Goal: Find specific page/section: Find specific page/section

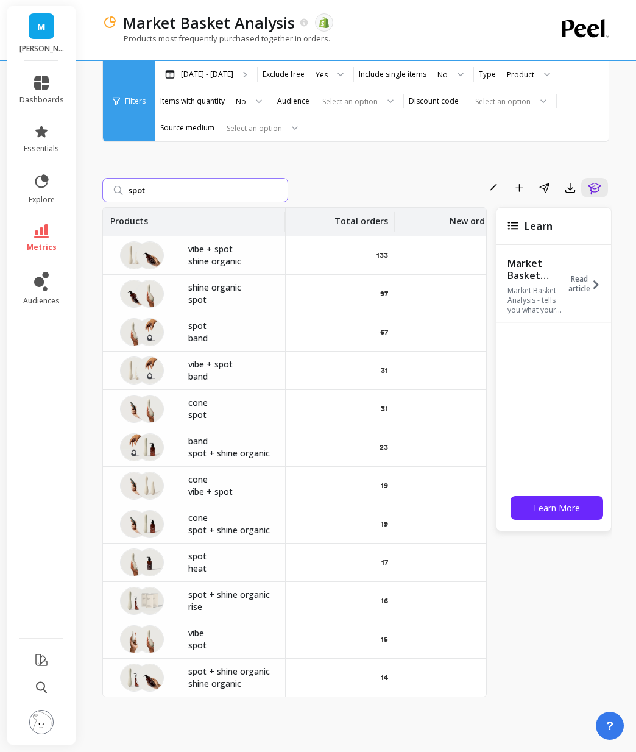
click at [160, 192] on input "spot" at bounding box center [195, 190] width 186 height 24
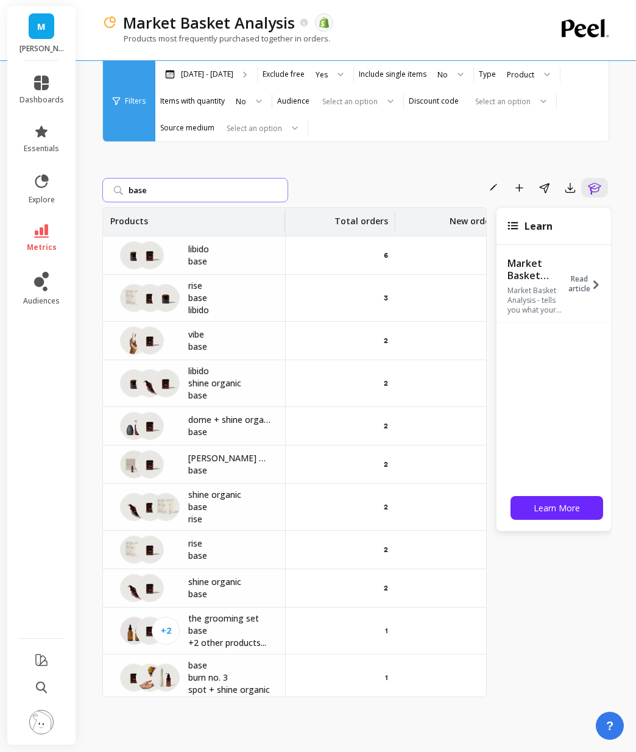
click at [152, 189] on input "base" at bounding box center [195, 190] width 186 height 24
drag, startPoint x: 152, startPoint y: 189, endPoint x: 99, endPoint y: 189, distance: 53.6
click at [99, 189] on div "Market Basket Analysis The data you are viewing comes from: Shopify Products mo…" at bounding box center [359, 376] width 553 height 752
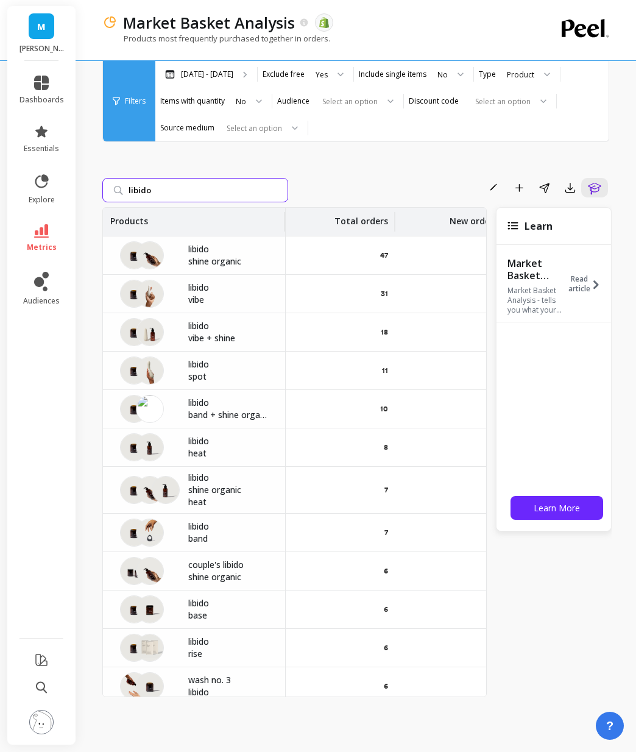
drag, startPoint x: 166, startPoint y: 196, endPoint x: 88, endPoint y: 196, distance: 78.0
click at [88, 196] on div "Market Basket Analysis The data you are viewing comes from: Shopify Products mo…" at bounding box center [359, 376] width 553 height 752
type input "l"
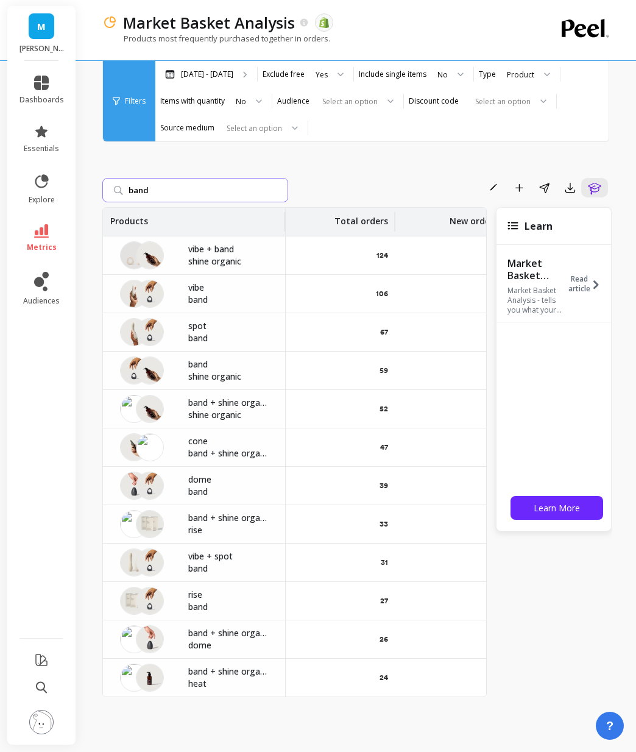
click at [177, 190] on input "band" at bounding box center [195, 190] width 186 height 24
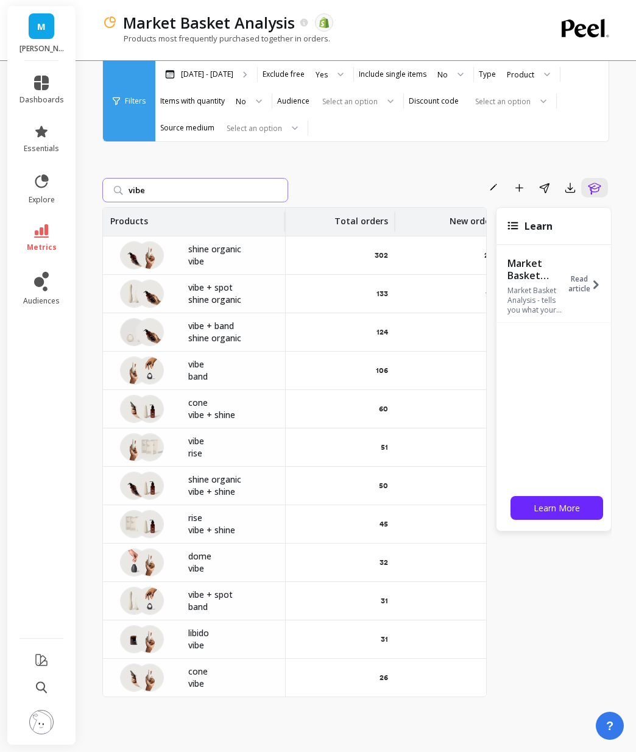
click at [166, 190] on input "vibe" at bounding box center [195, 190] width 186 height 24
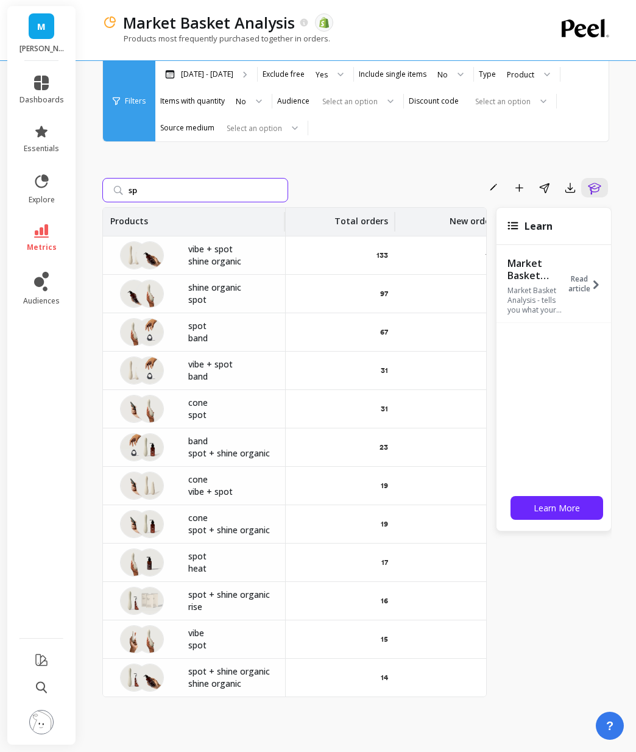
type input "s"
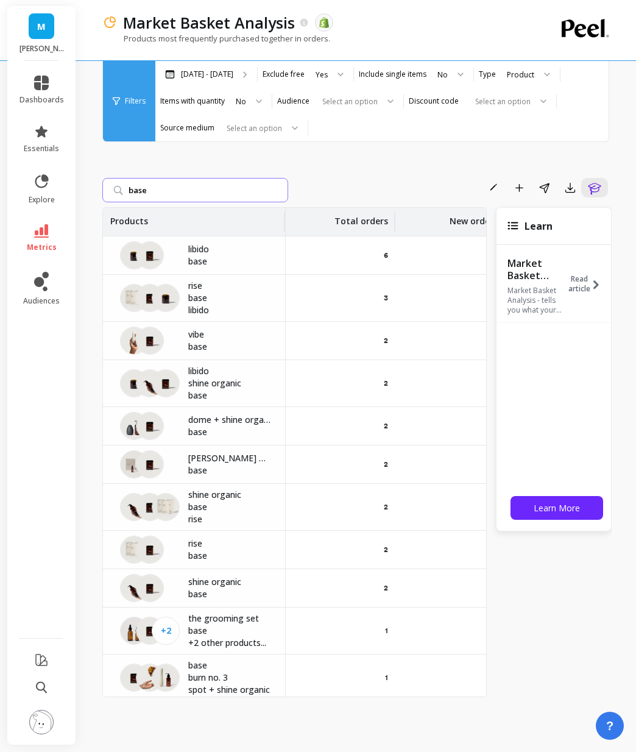
click at [205, 187] on input "base" at bounding box center [195, 190] width 186 height 24
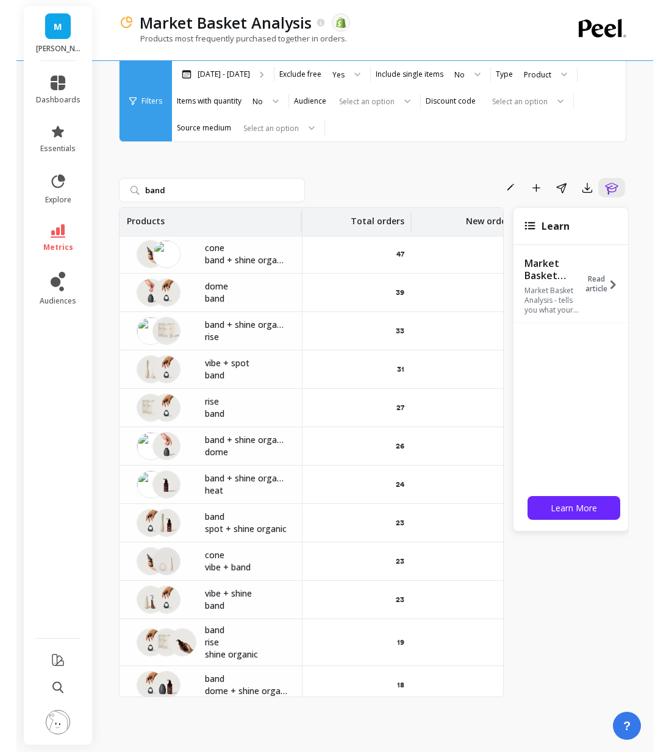
scroll to position [0, 1]
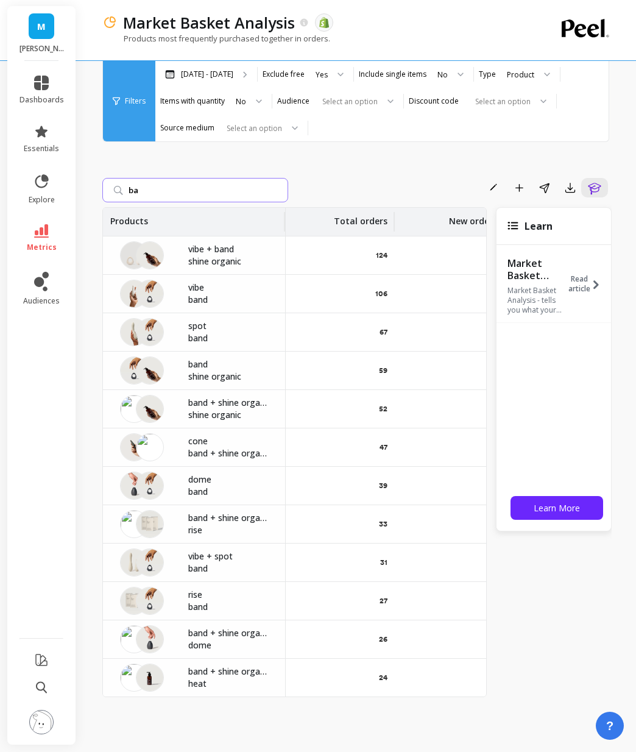
type input "b"
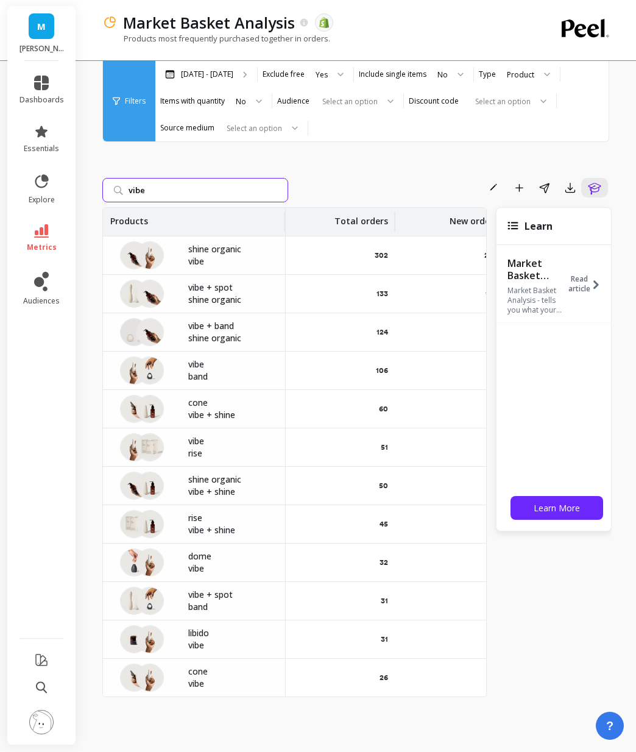
type input "vibe"
click at [277, 188] on input "vibe" at bounding box center [195, 190] width 186 height 24
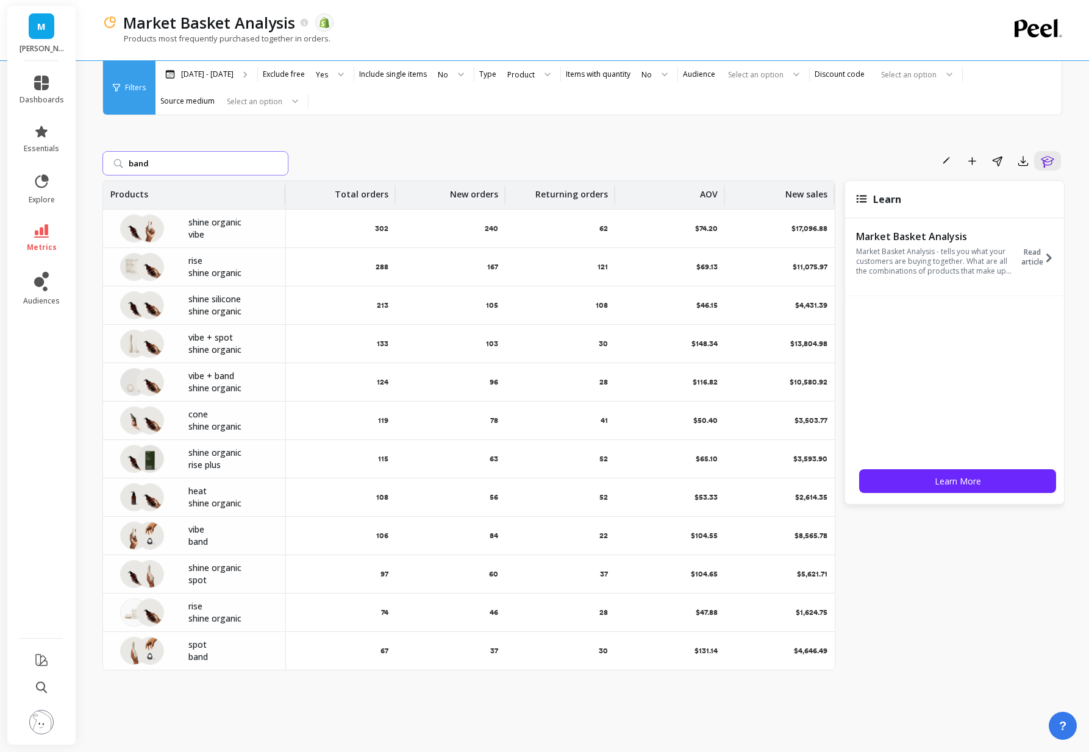
type input "band"
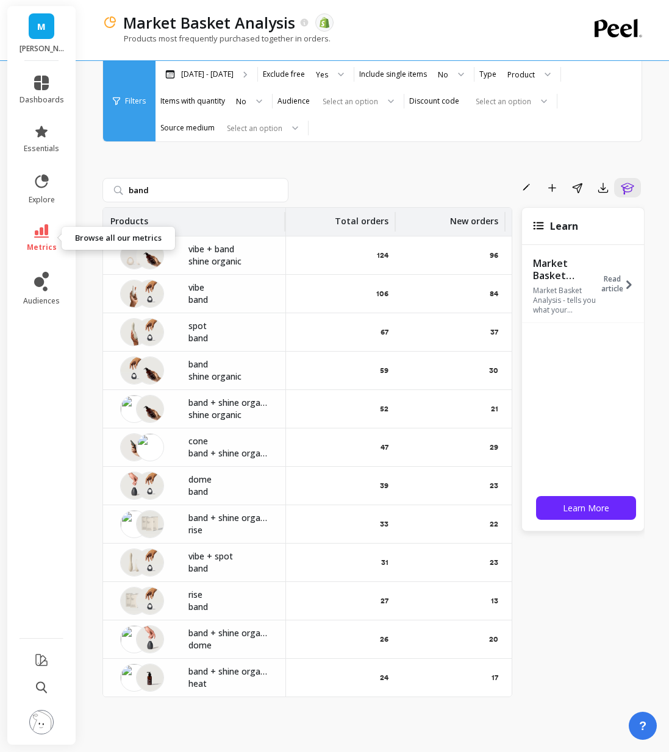
click at [27, 248] on link "metrics" at bounding box center [42, 238] width 44 height 28
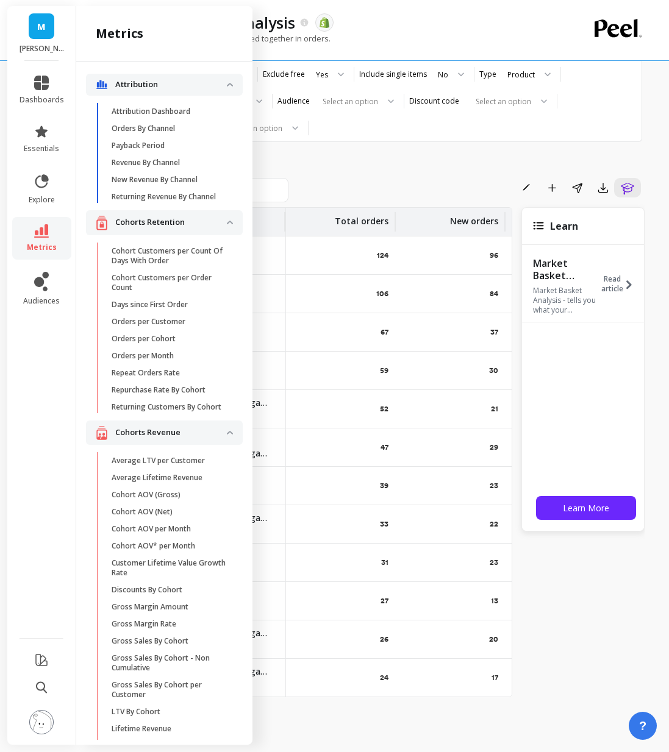
scroll to position [2222, 0]
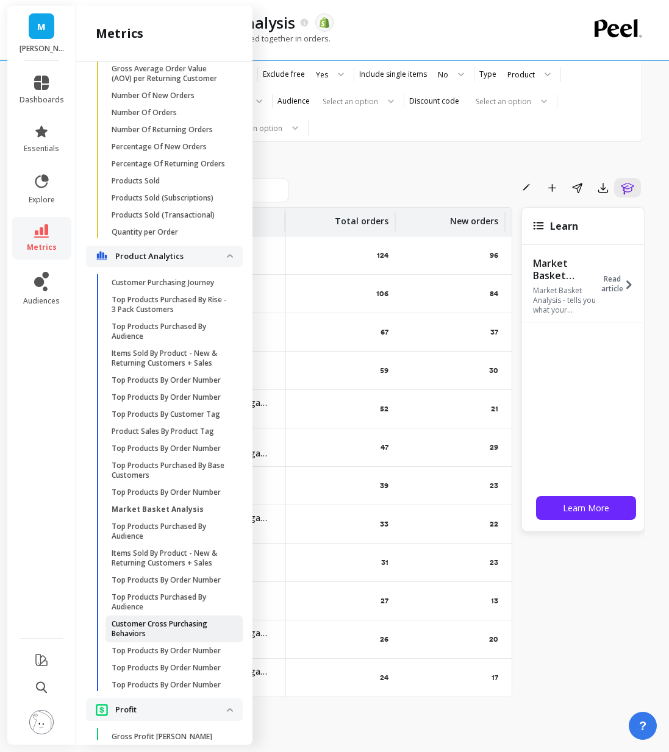
click at [139, 625] on p "Customer Cross Purchasing Behaviors" at bounding box center [170, 629] width 116 height 20
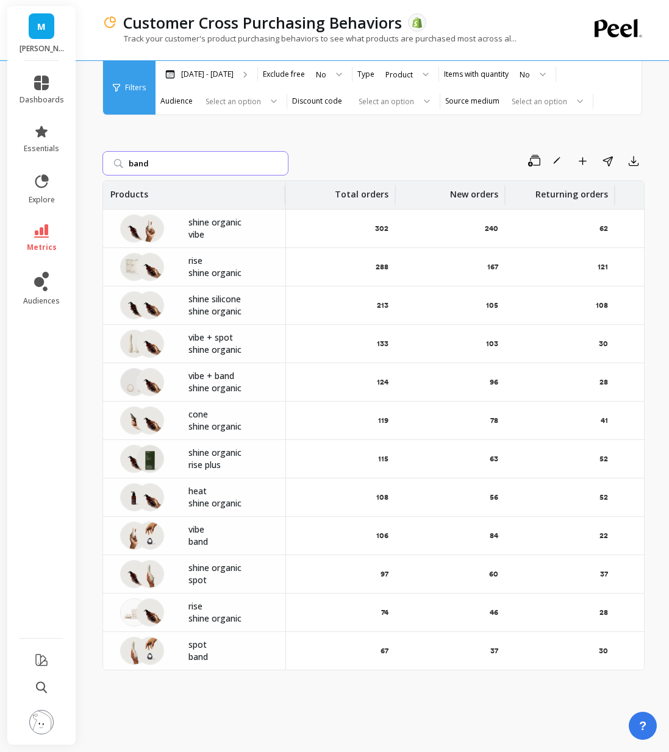
drag, startPoint x: 188, startPoint y: 158, endPoint x: 102, endPoint y: 159, distance: 85.3
click at [102, 159] on input "band" at bounding box center [195, 163] width 186 height 24
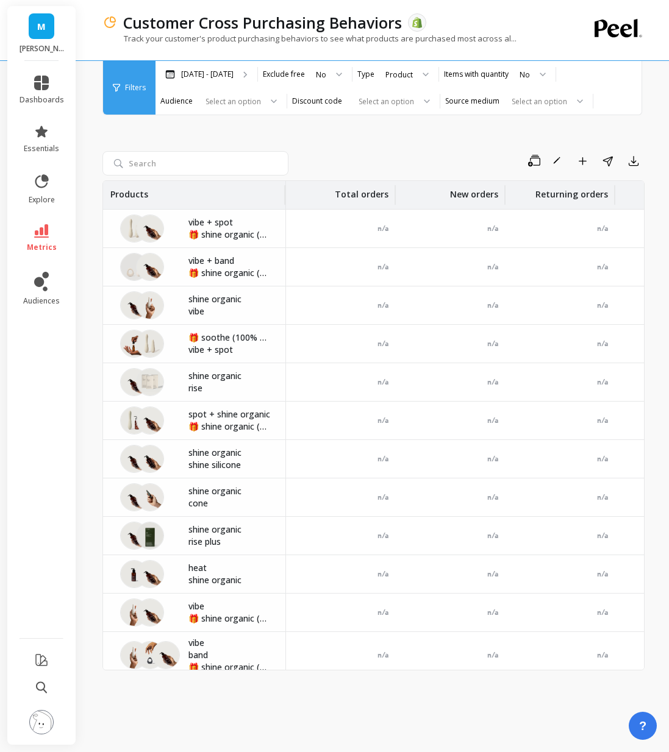
click at [40, 37] on link "M" at bounding box center [42, 26] width 26 height 26
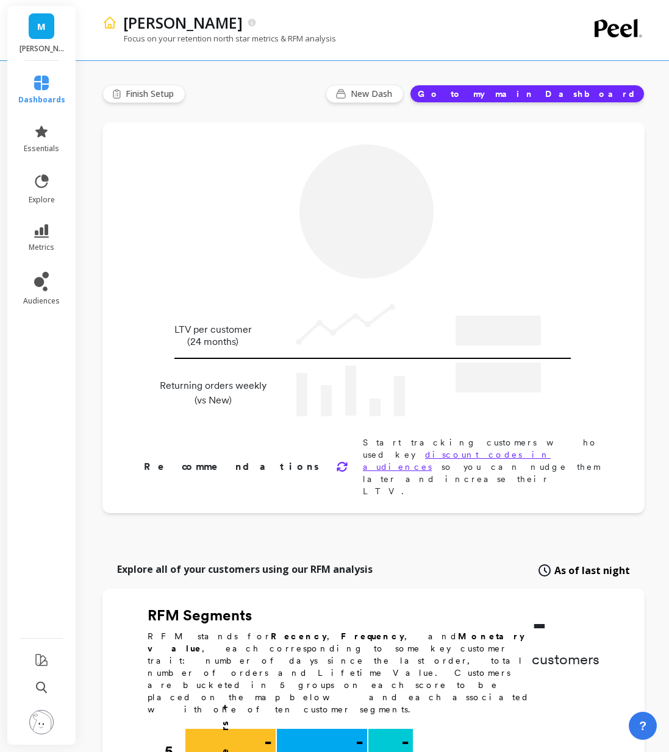
type input "Champions"
type input "22322"
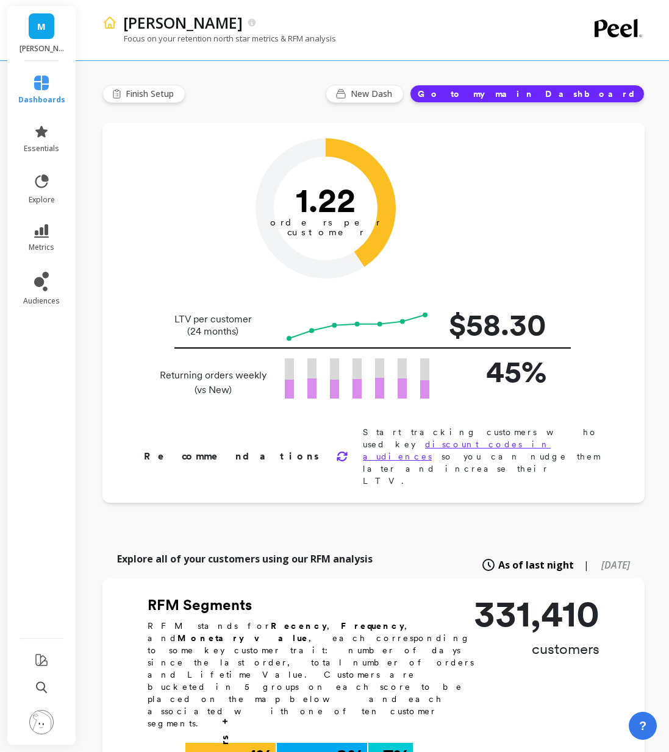
click at [35, 38] on link "M" at bounding box center [42, 26] width 26 height 26
